Goal: Information Seeking & Learning: Learn about a topic

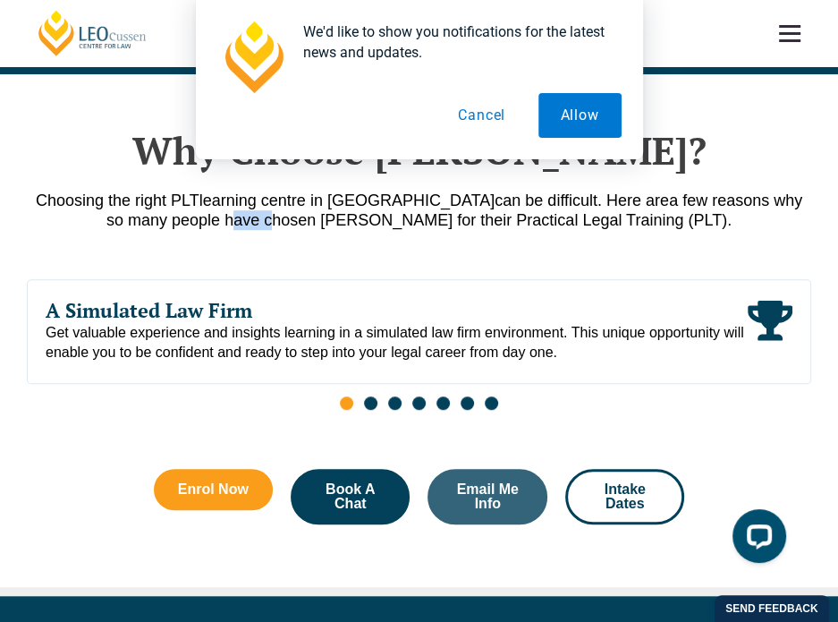
drag, startPoint x: 189, startPoint y: 196, endPoint x: 226, endPoint y: 193, distance: 37.7
click at [226, 193] on p "Choosing the right PLT learning centre in [GEOGRAPHIC_DATA] can be difficult. H…" at bounding box center [419, 210] width 785 height 39
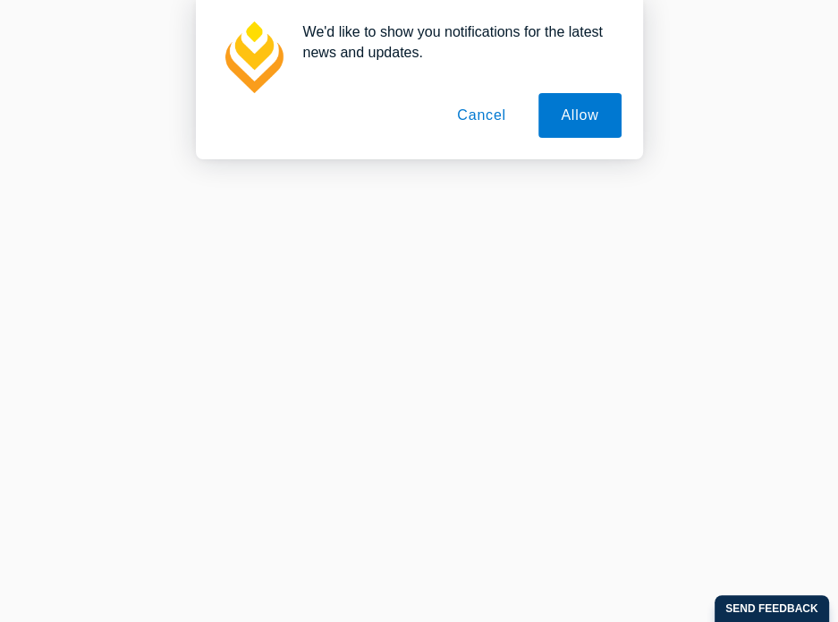
scroll to position [118, 0]
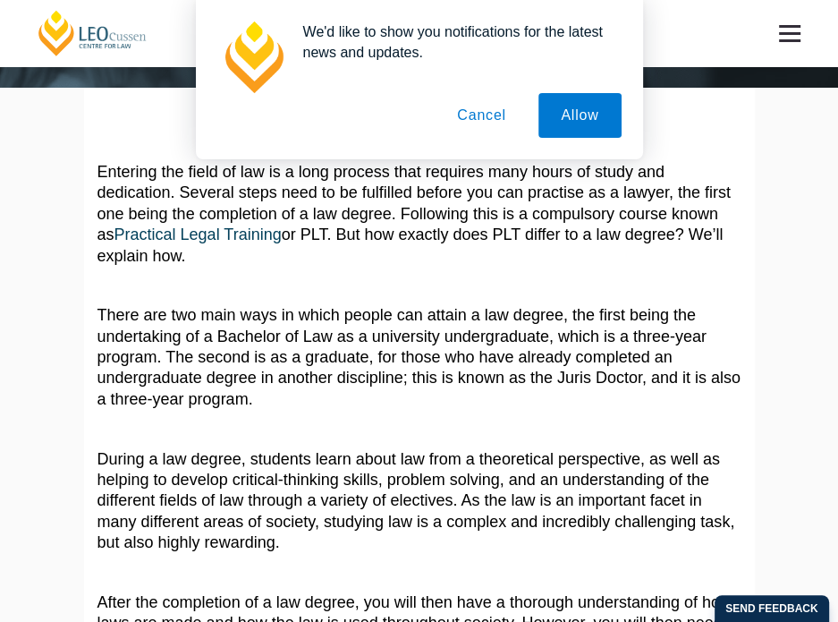
click at [476, 133] on button "Cancel" at bounding box center [482, 115] width 94 height 45
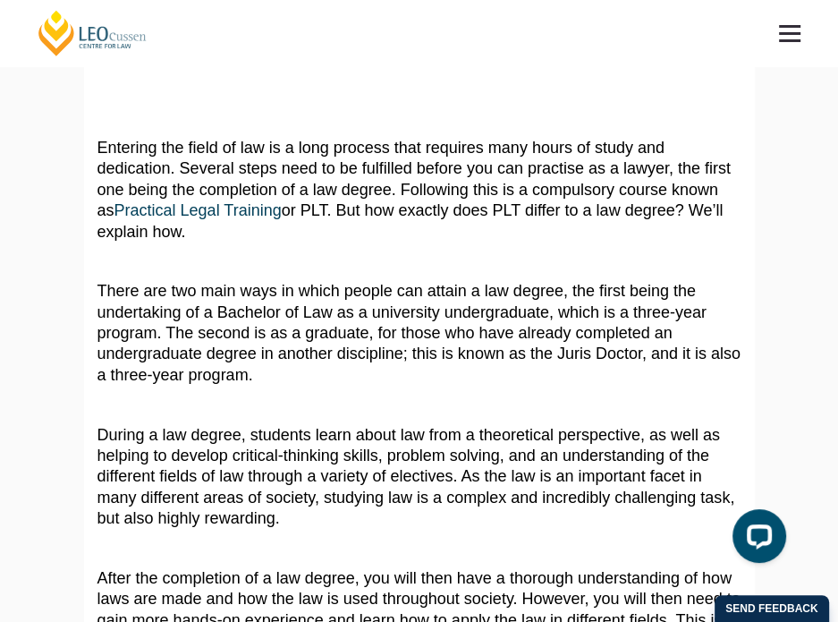
scroll to position [143, 0]
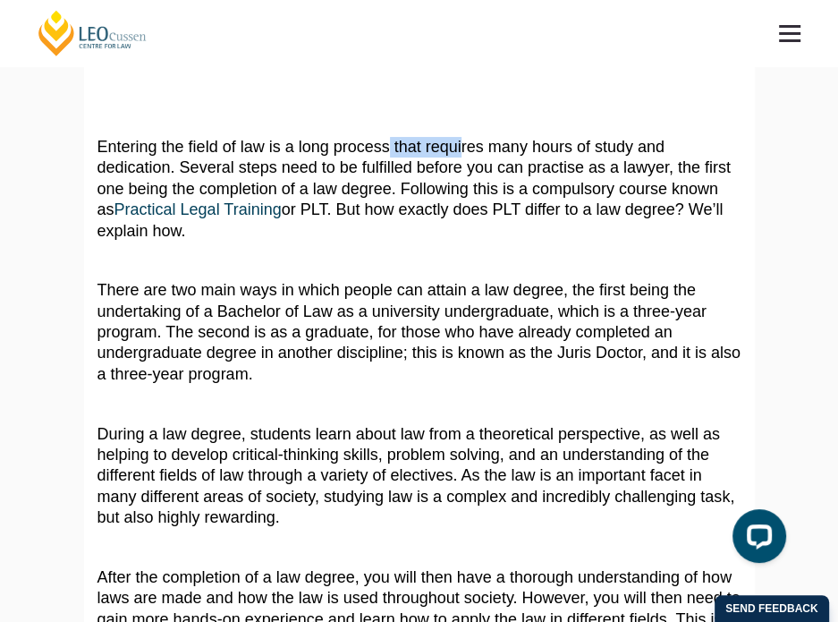
drag, startPoint x: 391, startPoint y: 135, endPoint x: 463, endPoint y: 149, distance: 73.0
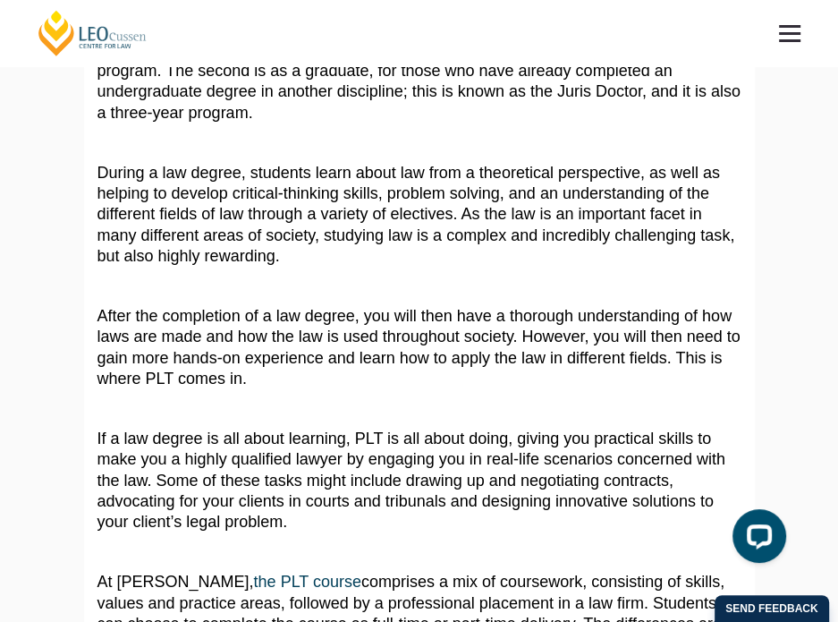
scroll to position [404, 0]
drag, startPoint x: 301, startPoint y: 185, endPoint x: 383, endPoint y: 200, distance: 82.8
click at [383, 200] on p "During a law degree, students learn about law from a theoretical perspective, a…" at bounding box center [420, 215] width 644 height 105
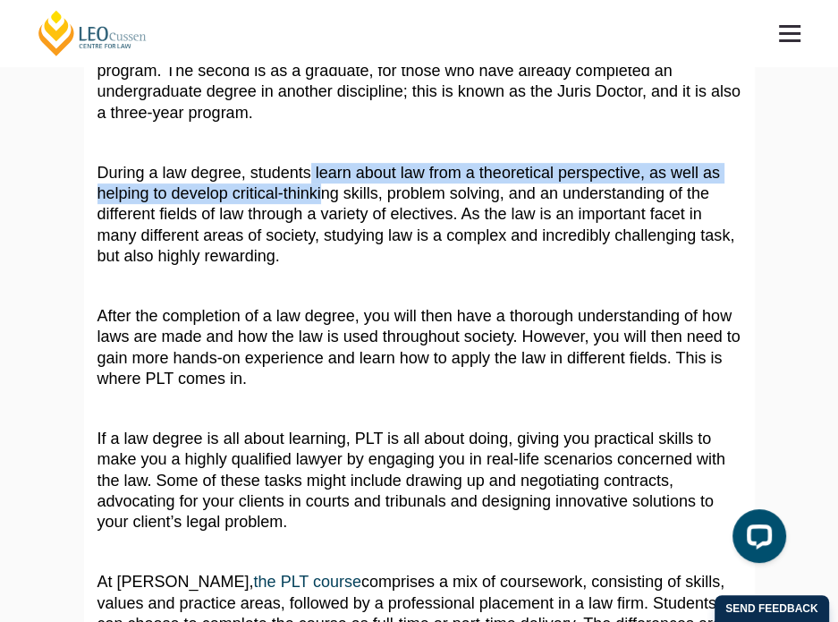
drag, startPoint x: 311, startPoint y: 175, endPoint x: 317, endPoint y: 197, distance: 22.1
click at [317, 197] on p "During a law degree, students learn about law from a theoretical perspective, a…" at bounding box center [420, 215] width 644 height 105
drag, startPoint x: 269, startPoint y: 182, endPoint x: 361, endPoint y: 199, distance: 93.7
click at [361, 199] on p "During a law degree, students learn about law from a theoretical perspective, a…" at bounding box center [420, 215] width 644 height 105
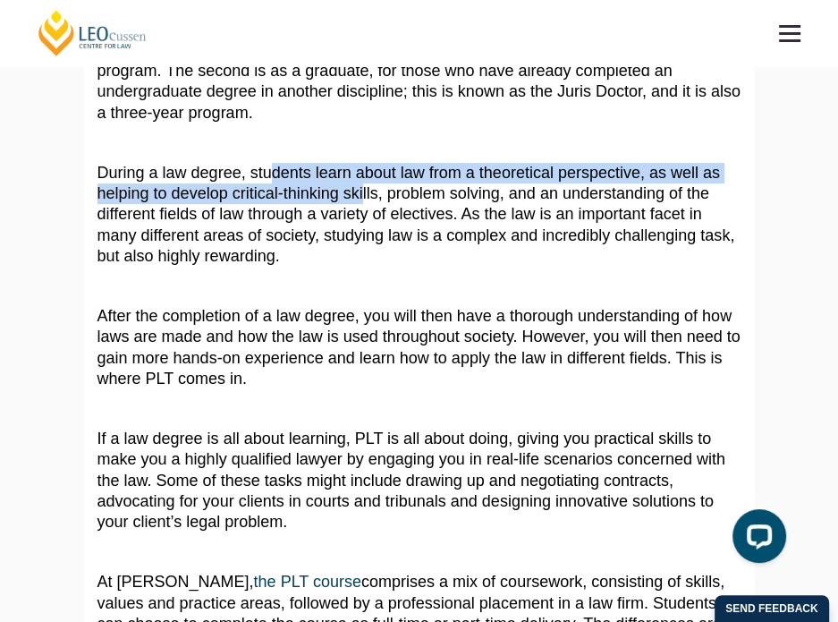
click at [361, 199] on p "During a law degree, students learn about law from a theoretical perspective, a…" at bounding box center [420, 215] width 644 height 105
drag, startPoint x: 314, startPoint y: 172, endPoint x: 412, endPoint y: 206, distance: 103.3
click at [412, 206] on p "During a law degree, students learn about law from a theoretical perspective, a…" at bounding box center [420, 215] width 644 height 105
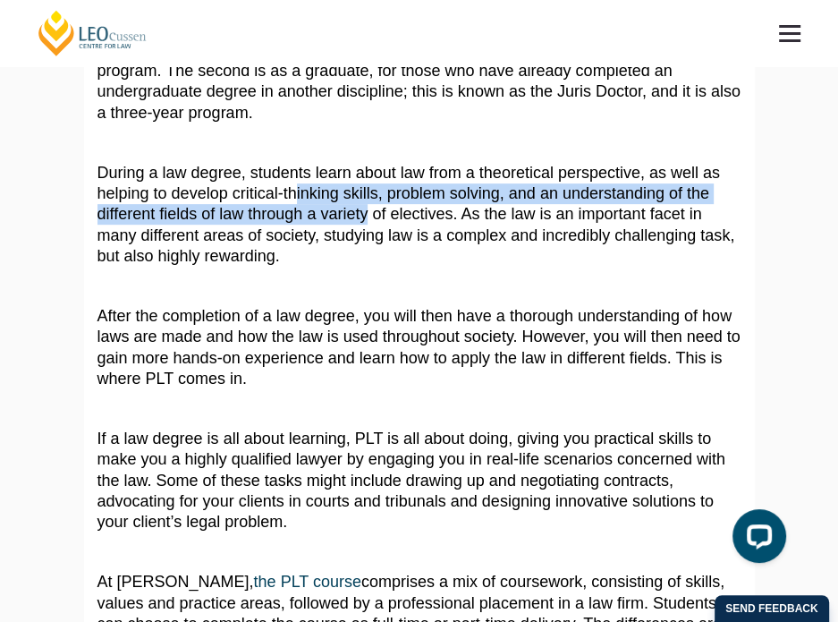
drag, startPoint x: 296, startPoint y: 188, endPoint x: 365, endPoint y: 207, distance: 71.4
click at [365, 207] on p "During a law degree, students learn about law from a theoretical perspective, a…" at bounding box center [420, 215] width 644 height 105
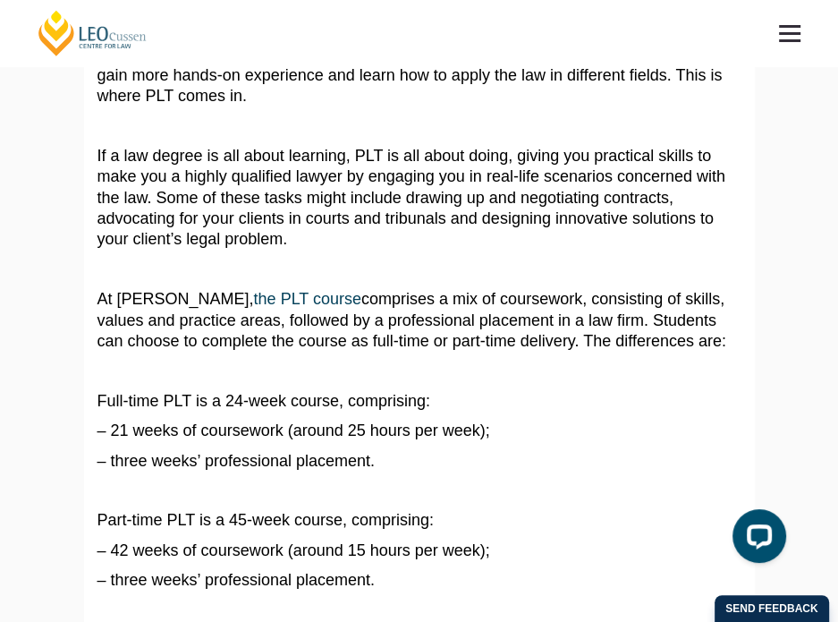
scroll to position [689, 0]
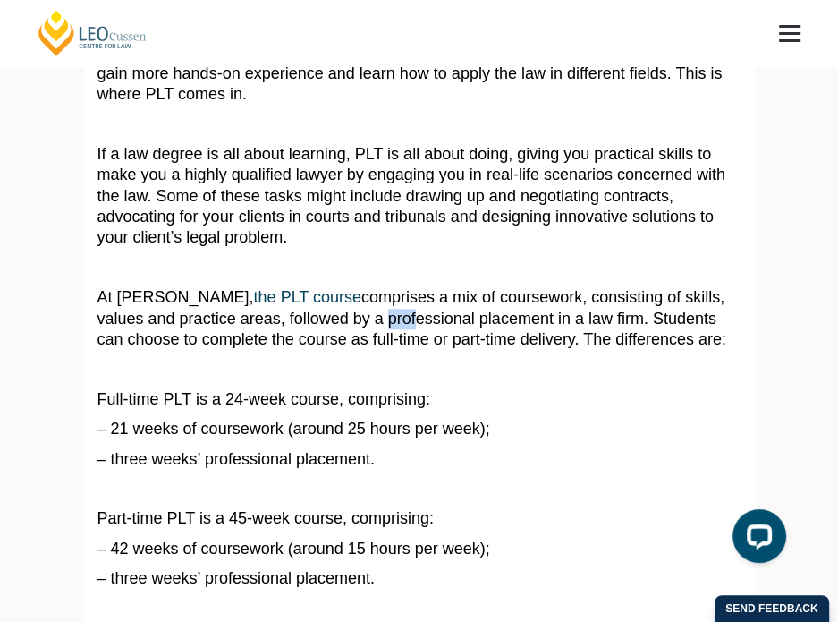
drag, startPoint x: 334, startPoint y: 323, endPoint x: 360, endPoint y: 325, distance: 26.0
click at [360, 325] on p "At Leo Cussen, the PLT course comprises a mix of coursework, consisting of skil…" at bounding box center [420, 318] width 644 height 63
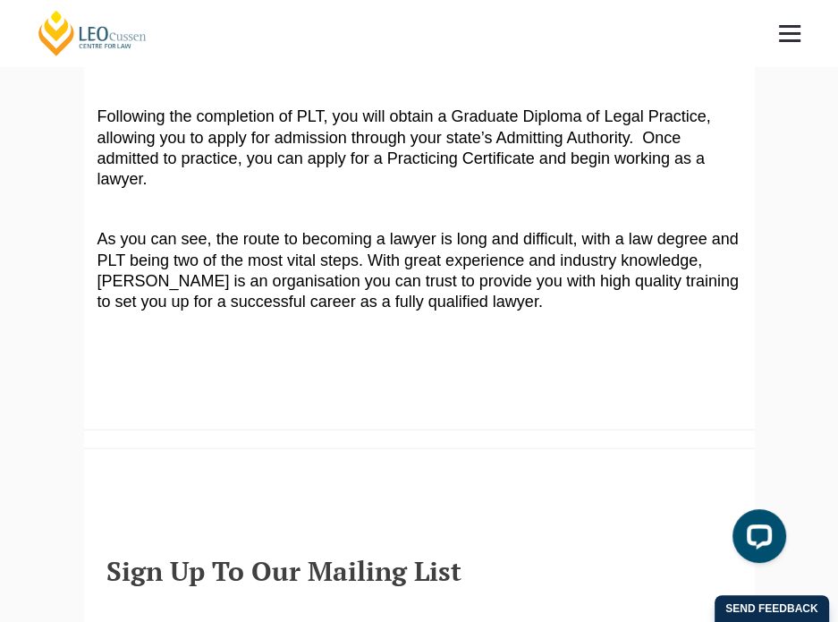
scroll to position [2172, 0]
drag, startPoint x: 326, startPoint y: 140, endPoint x: 386, endPoint y: 146, distance: 61.2
click at [386, 146] on p "Following the completion of PLT, you will obtain a Graduate Diploma of Legal Pr…" at bounding box center [420, 148] width 644 height 84
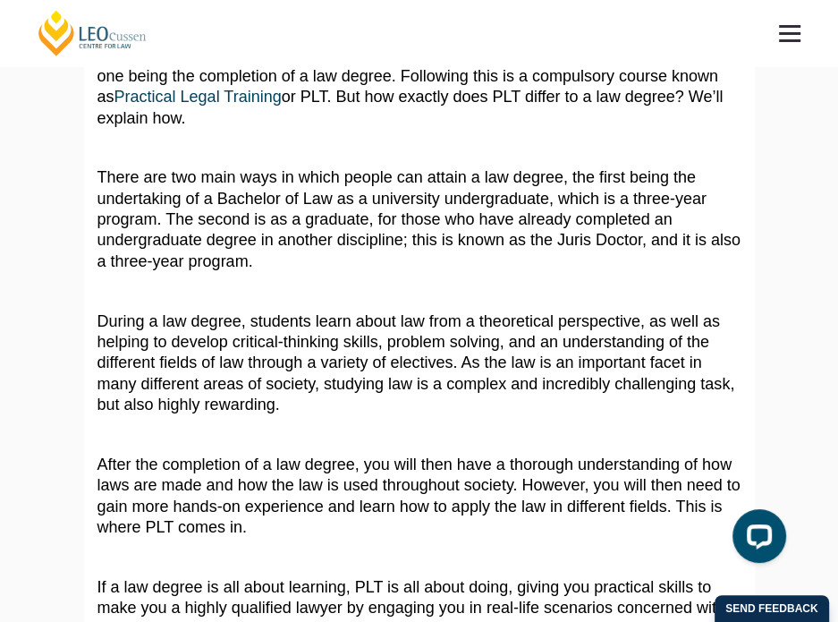
scroll to position [0, 0]
